Goal: Check status: Check status

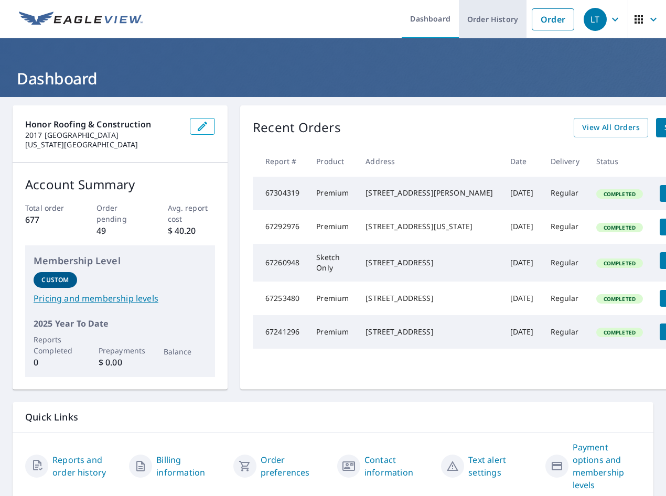
drag, startPoint x: 502, startPoint y: 20, endPoint x: 501, endPoint y: 31, distance: 10.5
click at [502, 20] on link "Order History" at bounding box center [493, 19] width 68 height 38
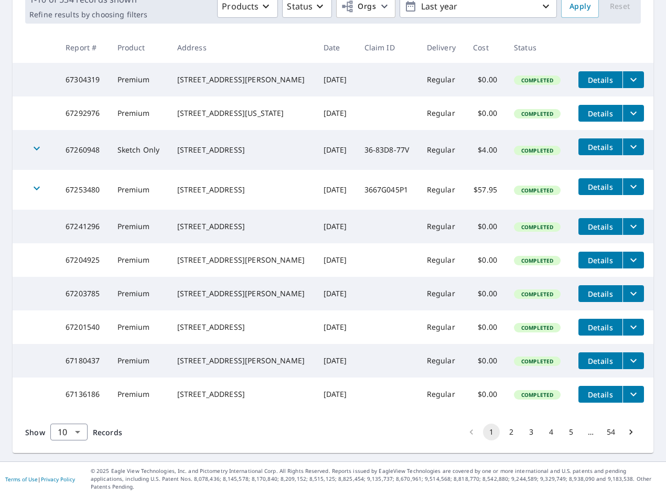
scroll to position [195, 0]
click at [73, 441] on body "LT LT Dashboard Order History Order LT Dashboard / Order History Order History …" at bounding box center [333, 248] width 666 height 496
click at [72, 449] on li "50" at bounding box center [68, 455] width 37 height 19
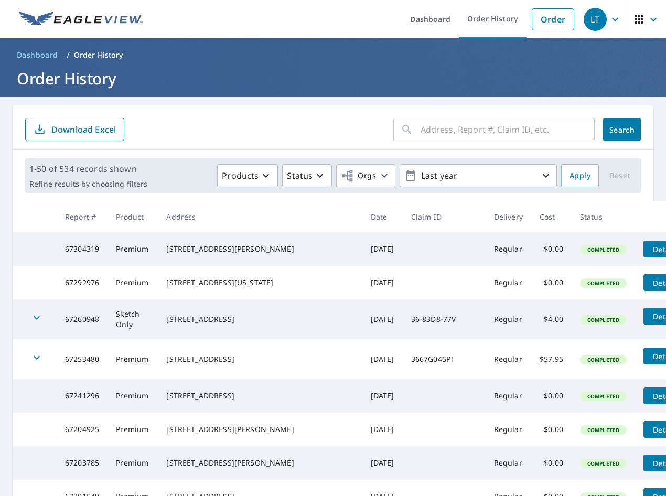
click at [451, 129] on input "text" at bounding box center [507, 129] width 174 height 29
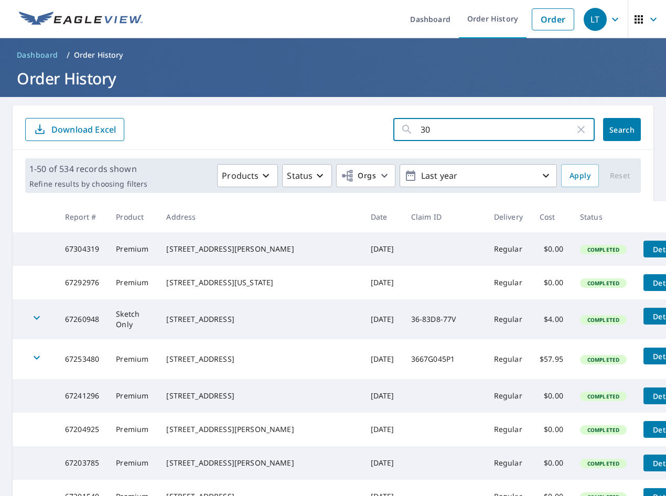
type input "305"
click button "Search" at bounding box center [622, 129] width 38 height 23
